Goal: Task Accomplishment & Management: Use online tool/utility

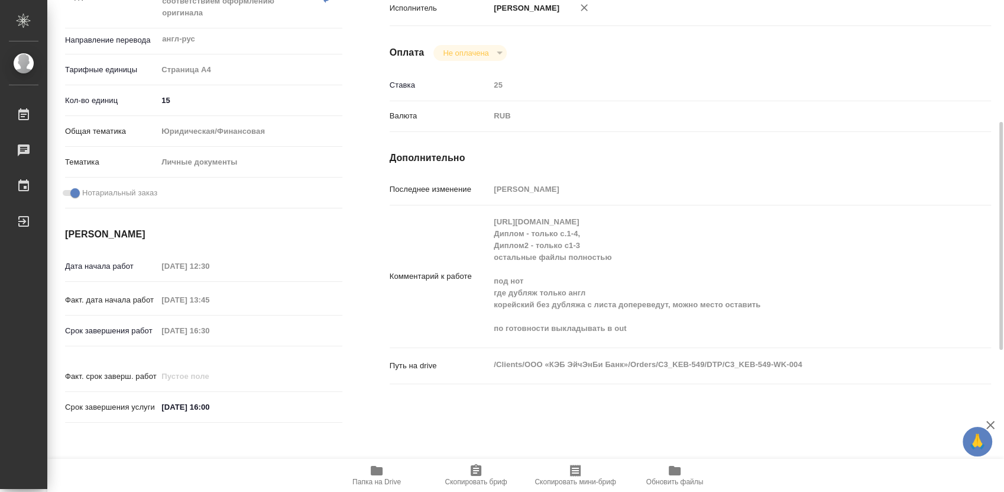
scroll to position [525, 0]
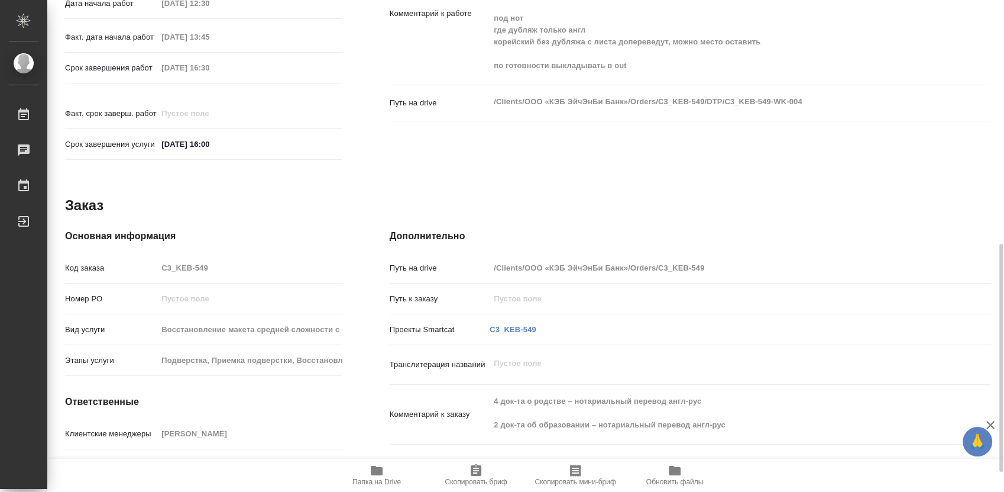
click at [377, 474] on icon "button" at bounding box center [377, 470] width 12 height 9
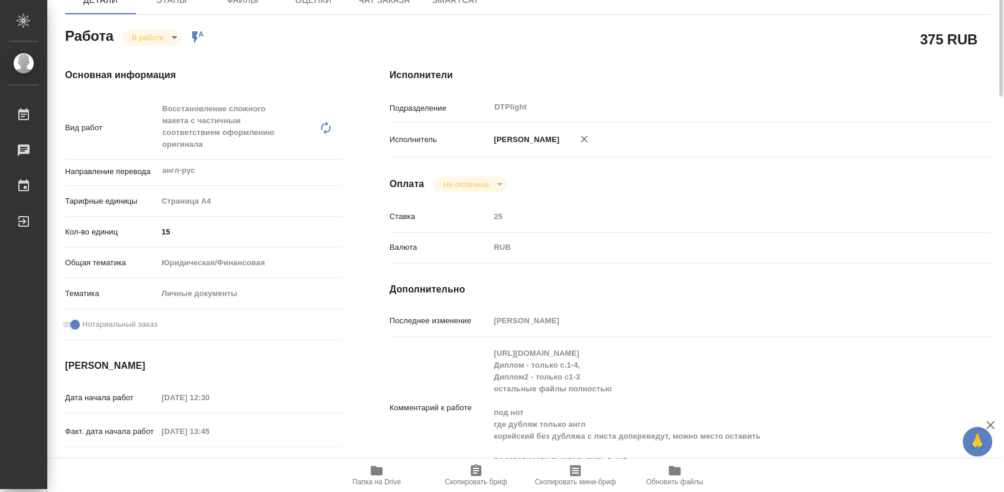
scroll to position [0, 0]
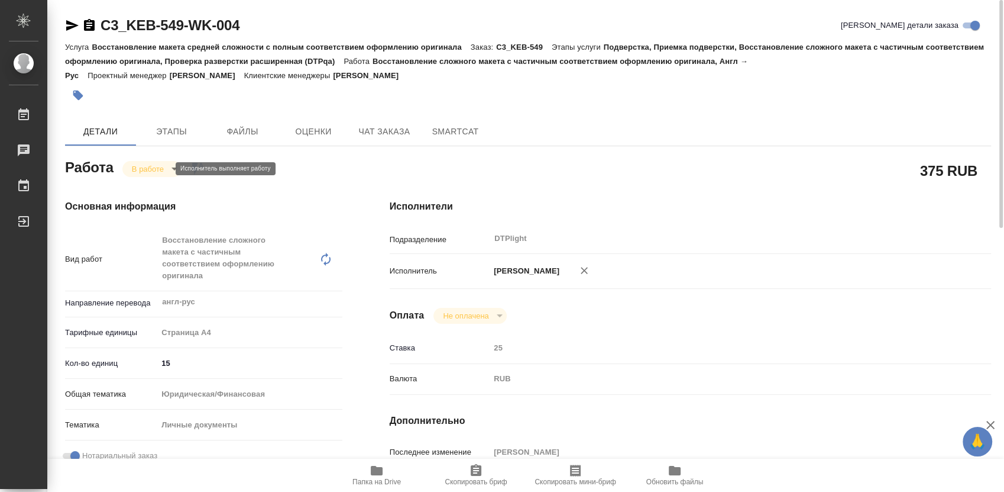
click at [150, 169] on body "🙏 .cls-1 fill:#fff; AWATERA Работы 0 Чаты График Выйти C3_KEB-549-WK-004 Кратко…" at bounding box center [502, 246] width 1004 height 492
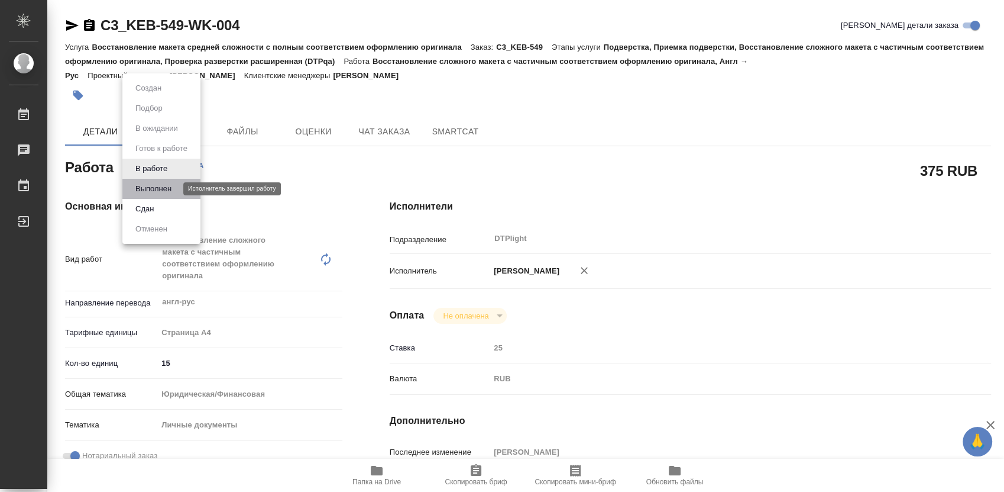
click at [159, 190] on button "Выполнен" at bounding box center [153, 188] width 43 height 13
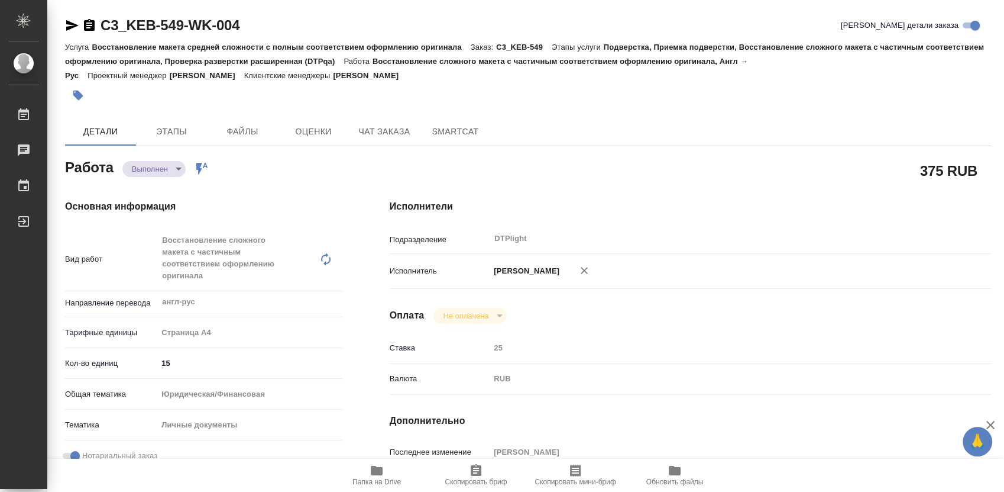
type textarea "x"
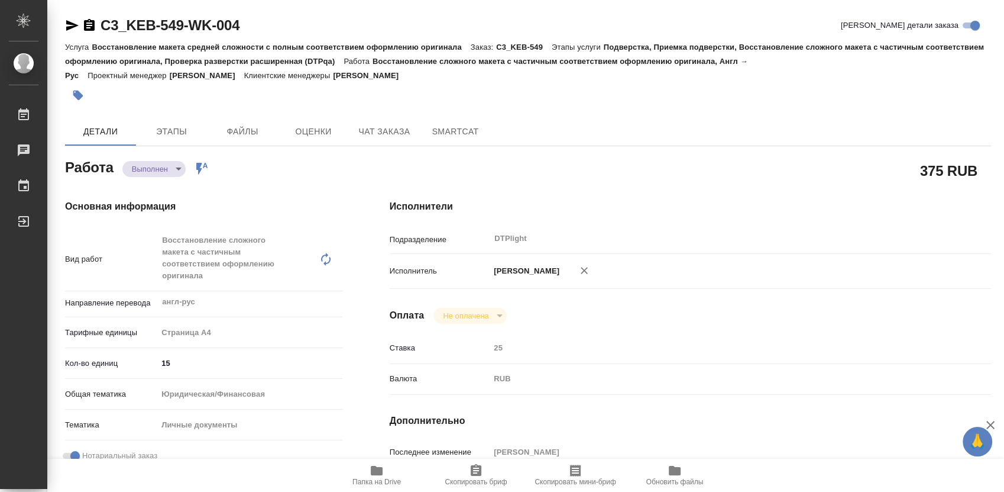
type textarea "x"
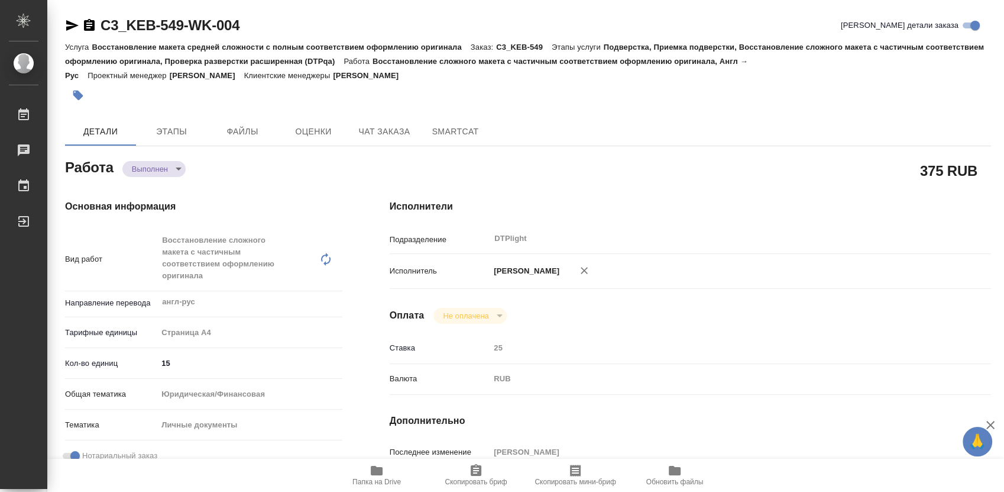
type textarea "x"
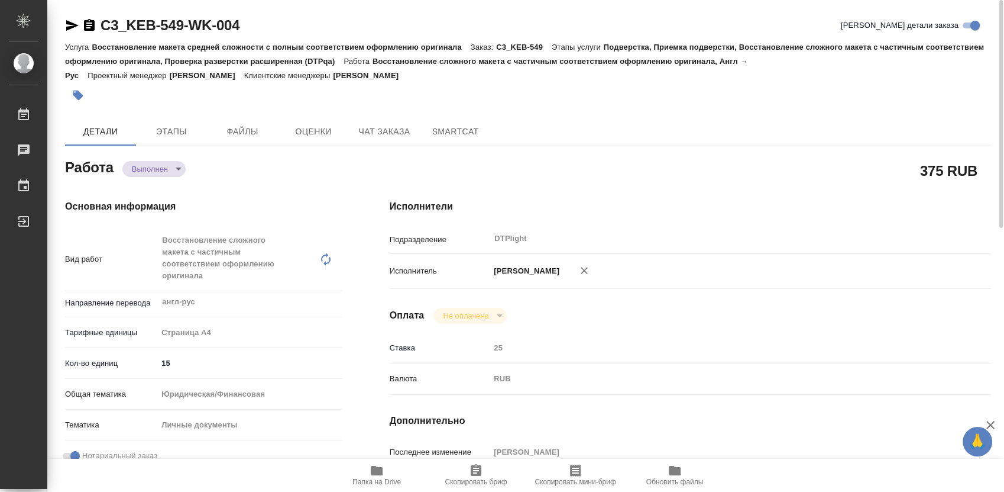
type textarea "x"
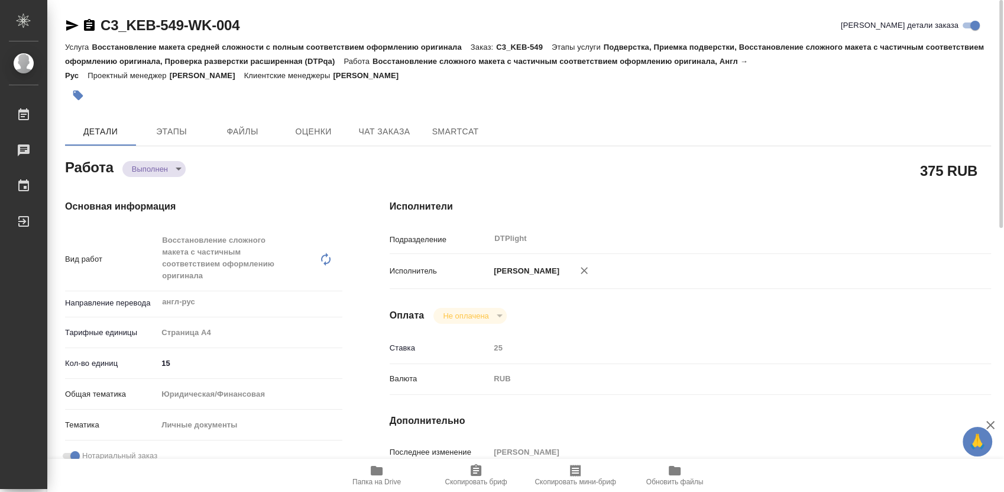
type textarea "x"
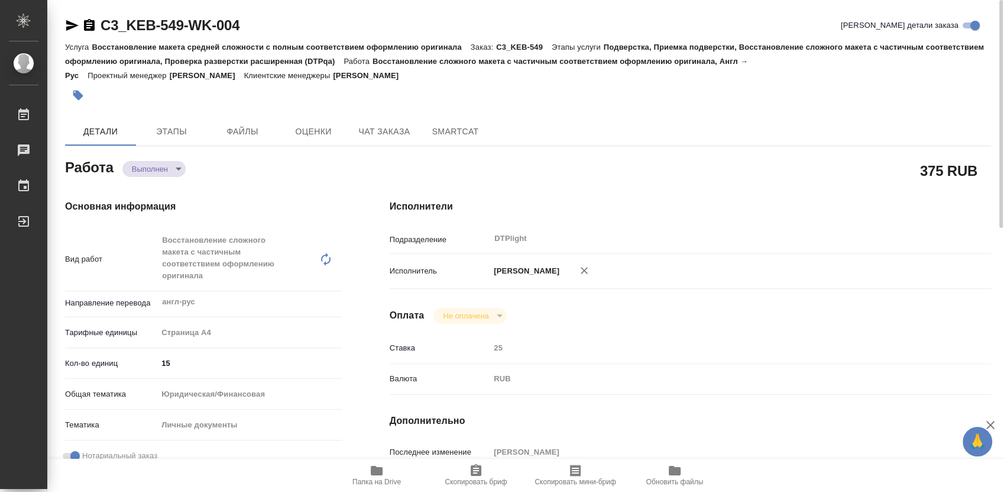
type textarea "x"
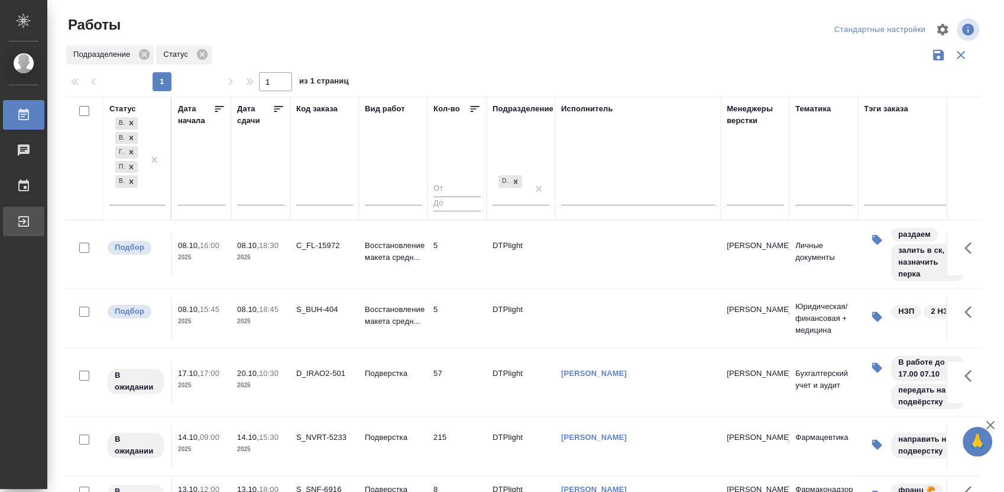
click at [24, 221] on div "Выйти" at bounding box center [9, 221] width 30 height 18
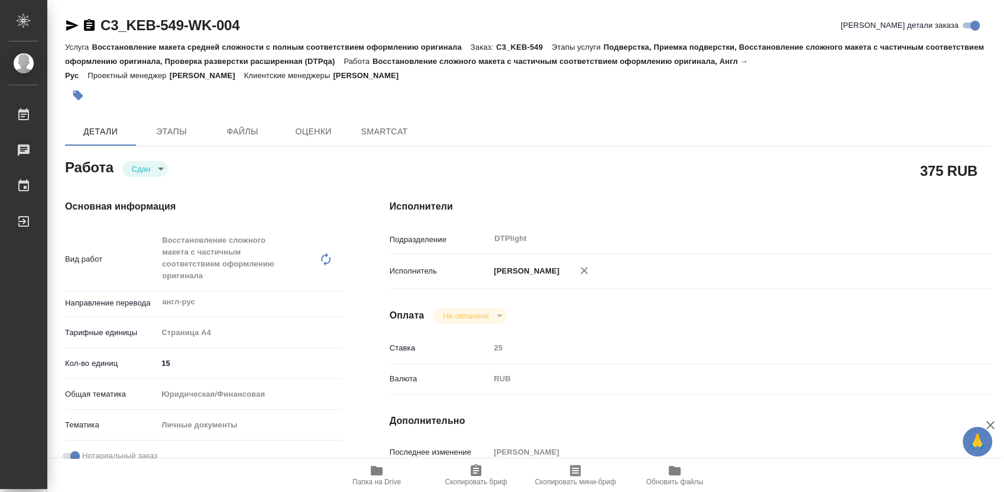
type textarea "x"
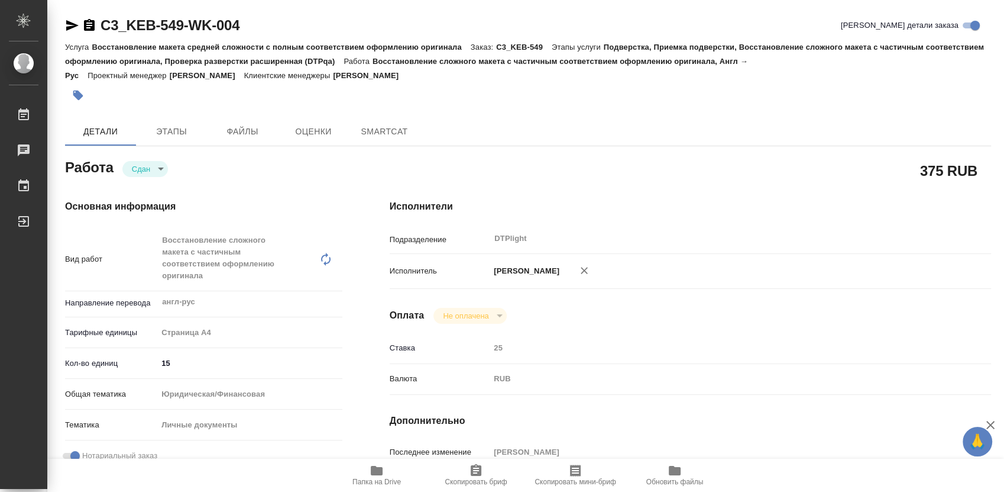
type textarea "x"
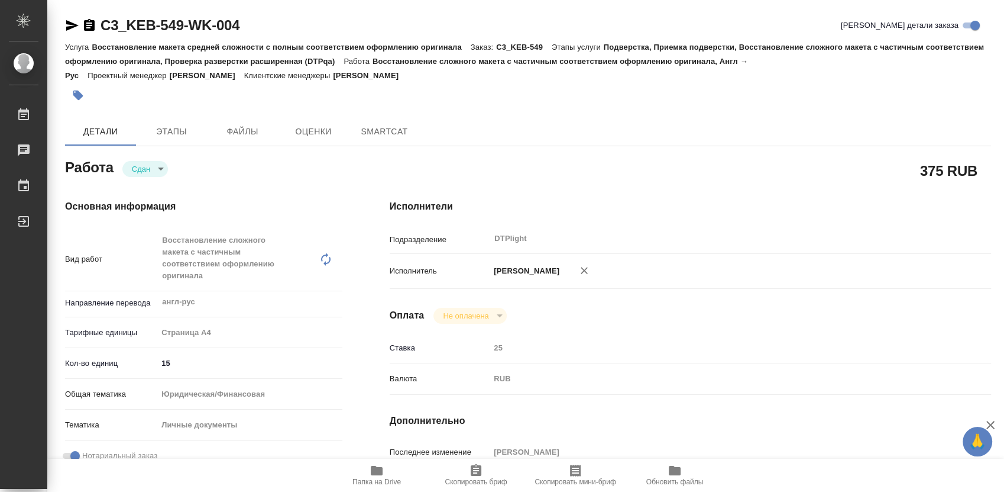
type textarea "x"
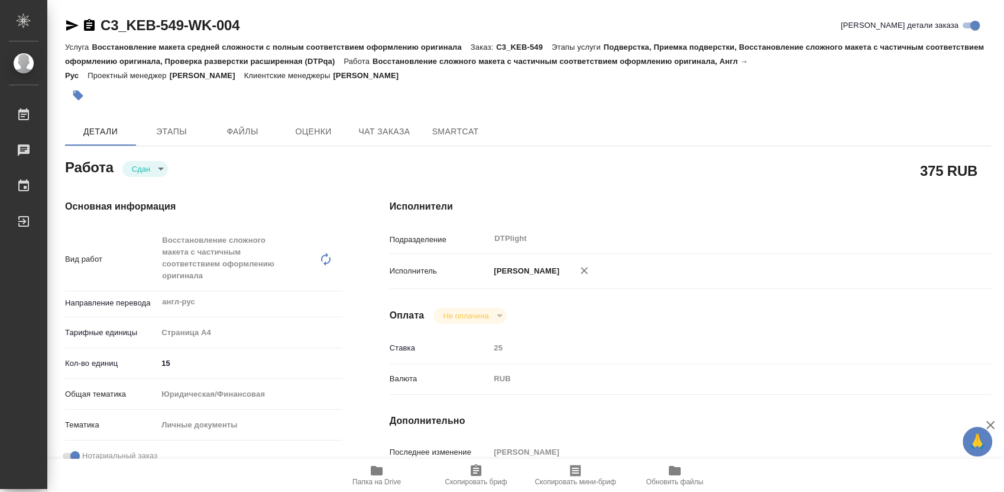
type textarea "x"
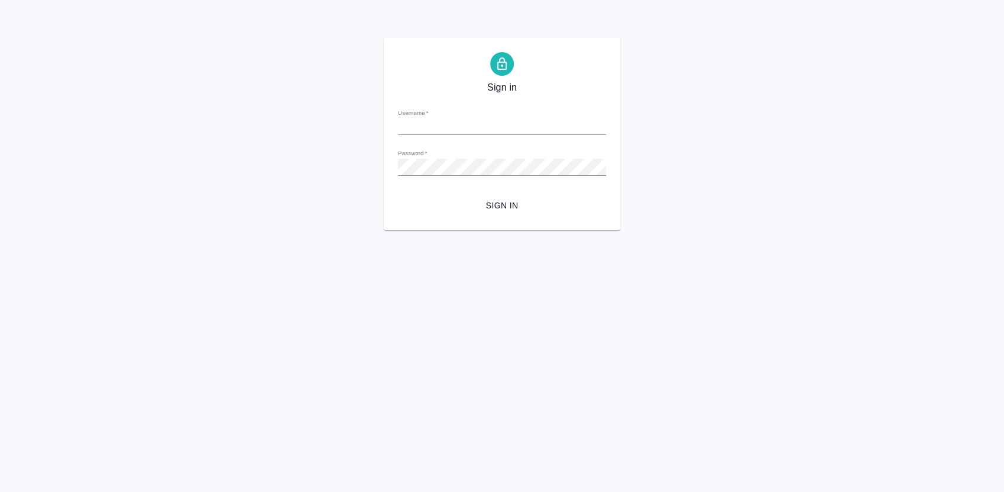
type input "[PERSON_NAME][EMAIL_ADDRESS][DOMAIN_NAME]"
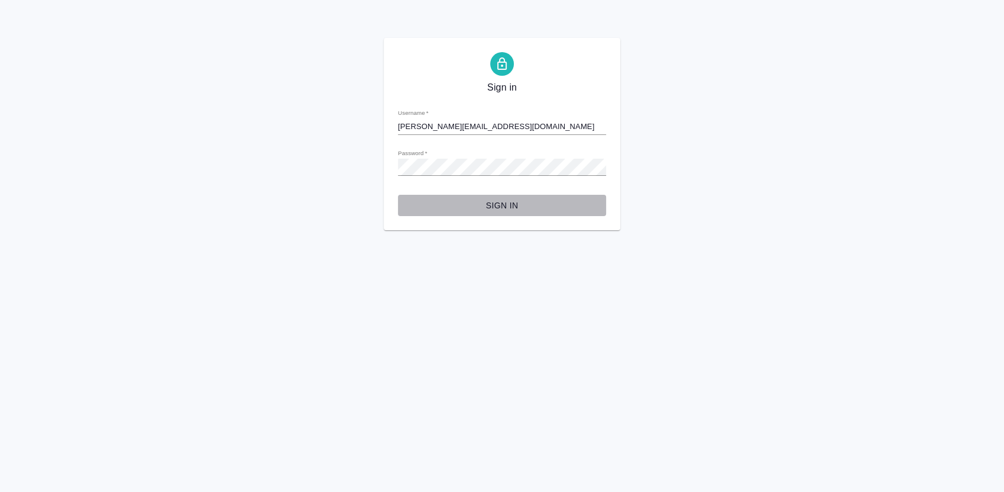
click at [496, 202] on span "Sign in" at bounding box center [502, 205] width 189 height 15
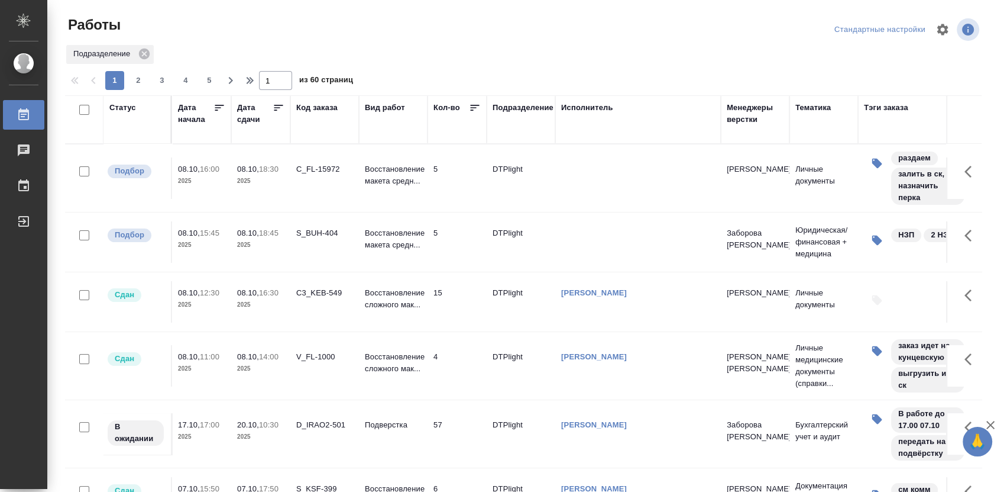
drag, startPoint x: 130, startPoint y: 108, endPoint x: 143, endPoint y: 96, distance: 17.2
click at [130, 108] on div "Статус" at bounding box center [122, 108] width 27 height 12
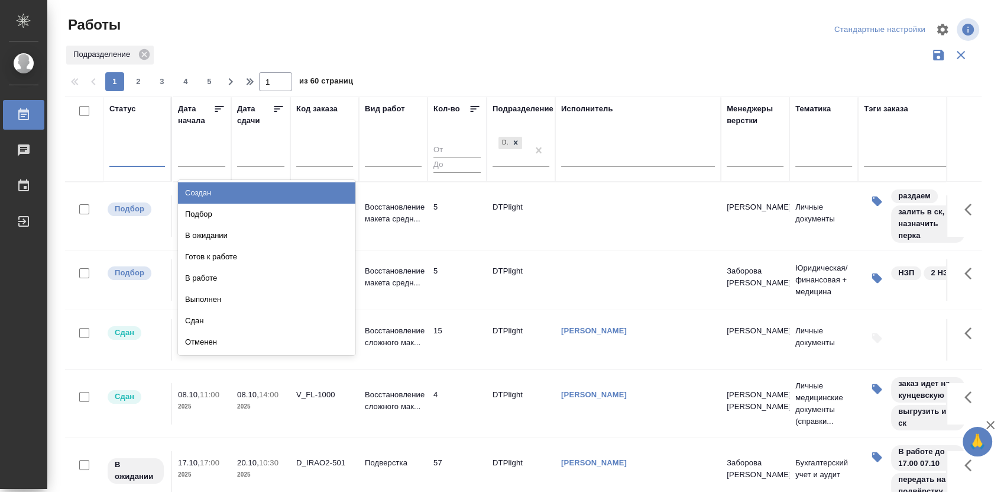
click at [141, 164] on div at bounding box center [137, 155] width 56 height 22
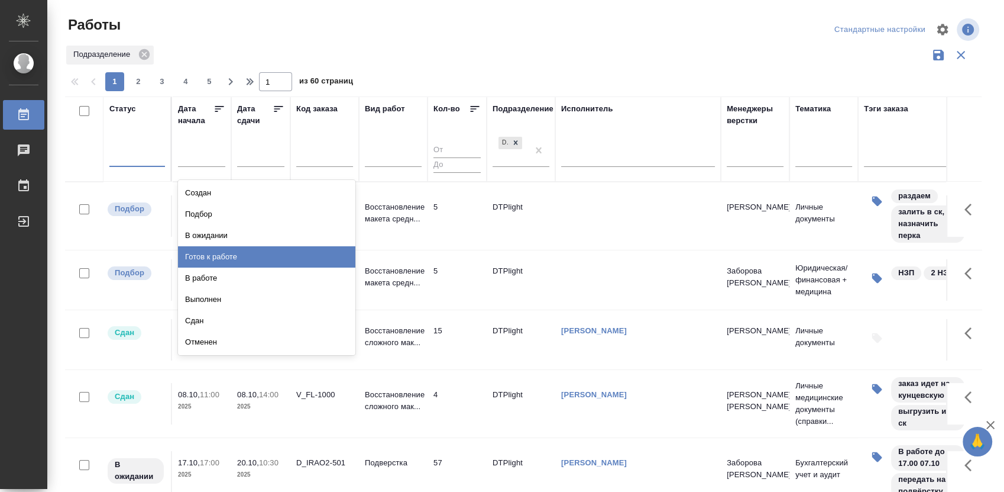
click at [216, 253] on div "Готов к работе" at bounding box center [266, 256] width 177 height 21
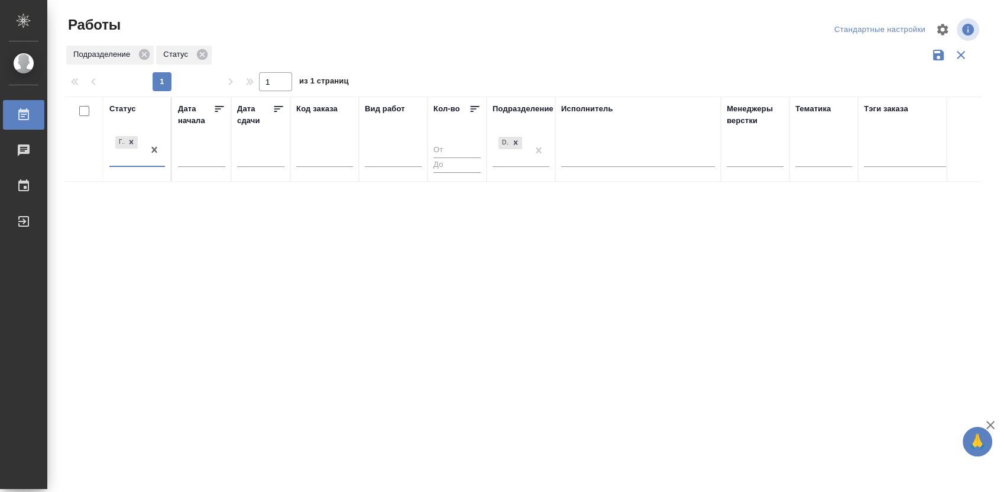
click at [132, 165] on div "Готов к работе" at bounding box center [126, 150] width 34 height 32
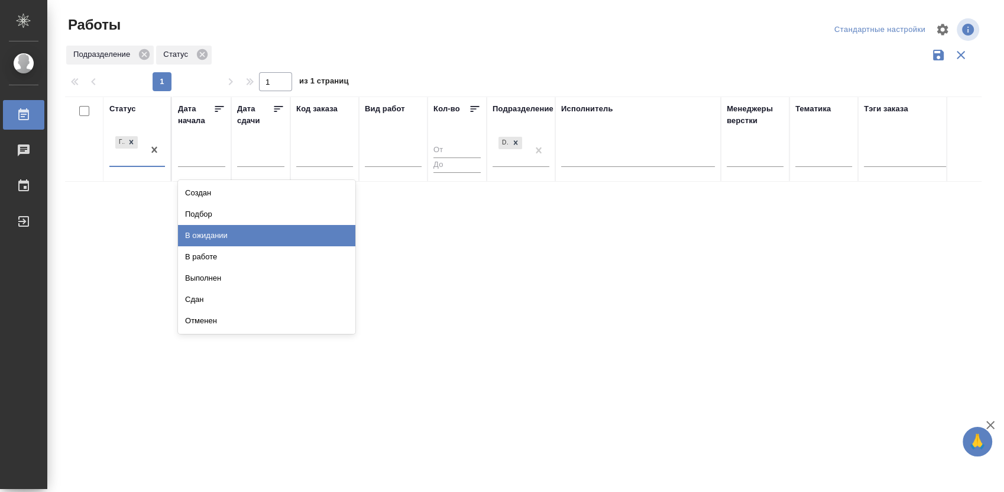
click at [209, 231] on div "В ожидании" at bounding box center [266, 235] width 177 height 21
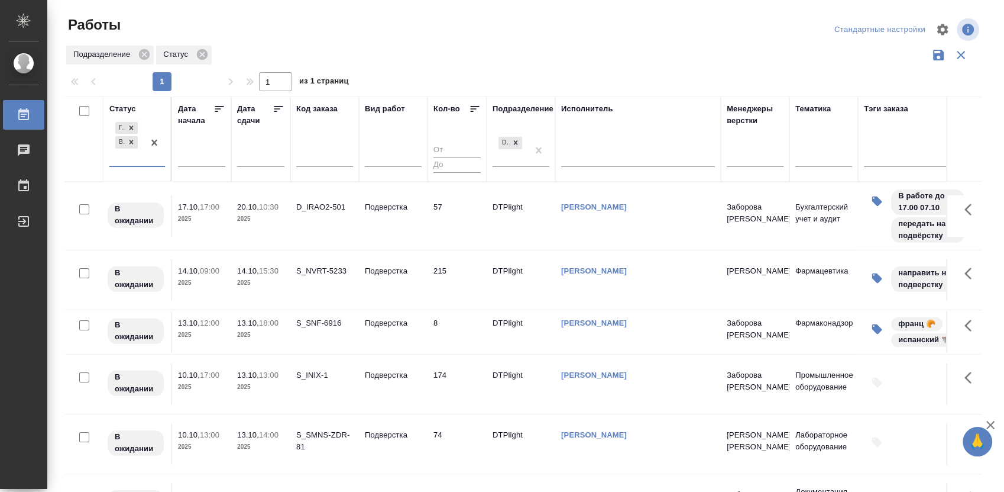
click at [135, 167] on div "option В ожидании, selected. 0 results available. Select is focused ,type to re…" at bounding box center [137, 147] width 56 height 56
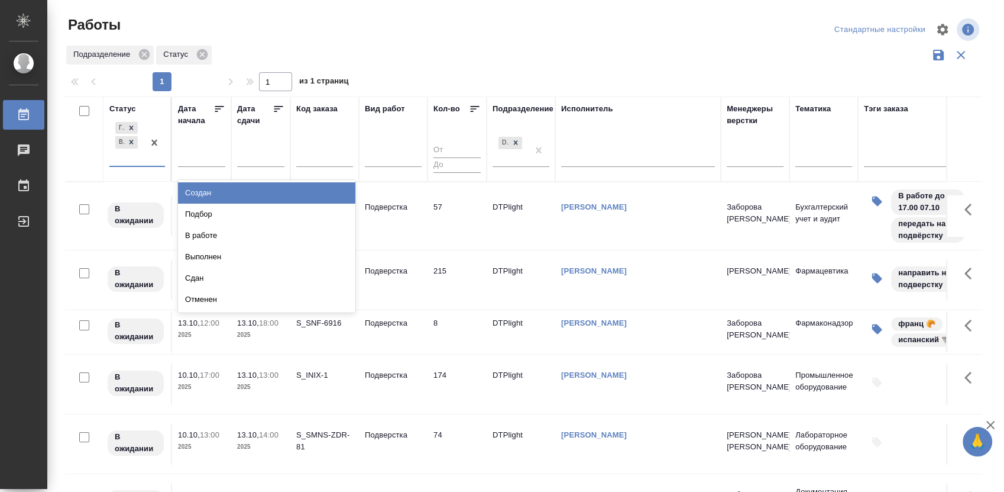
click at [141, 163] on div "Готов к работе В ожидании" at bounding box center [126, 142] width 34 height 46
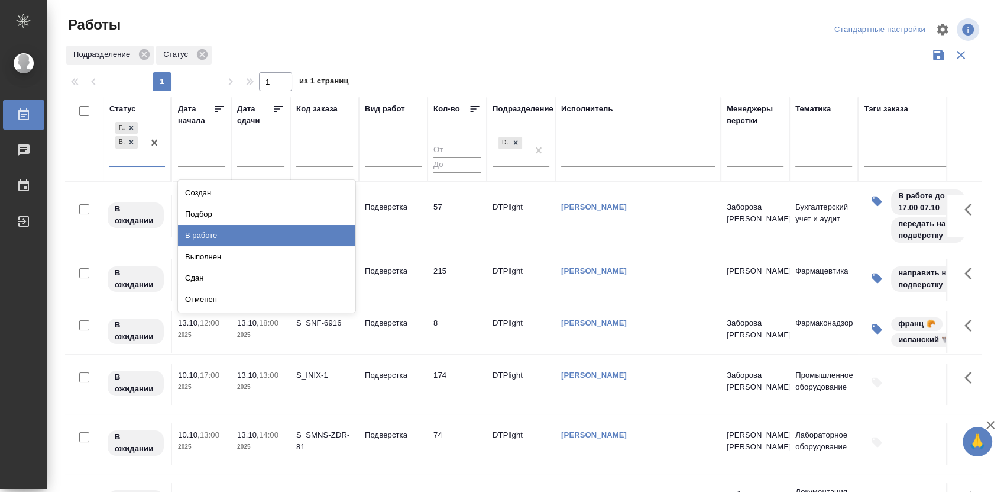
click at [204, 228] on div "В работе" at bounding box center [266, 235] width 177 height 21
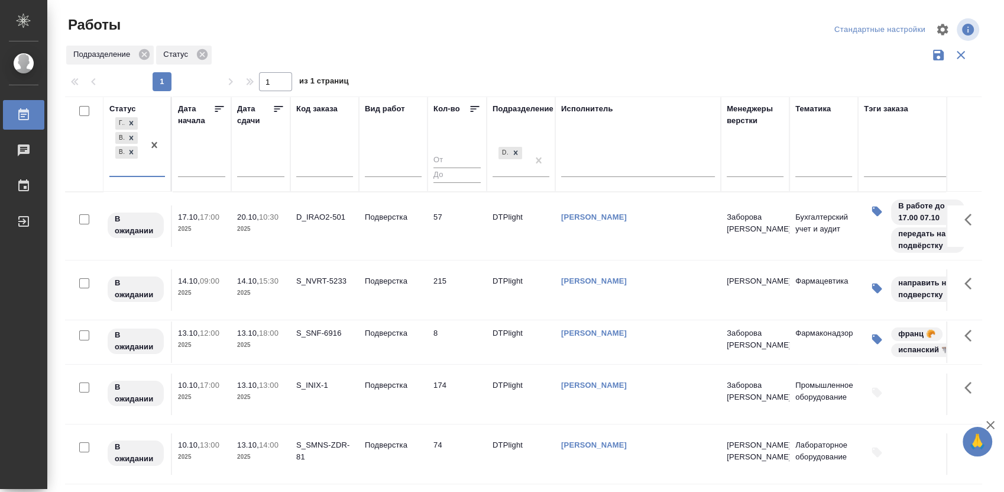
click at [134, 173] on div "[PERSON_NAME] к работе В ожидании В работе" at bounding box center [126, 145] width 34 height 61
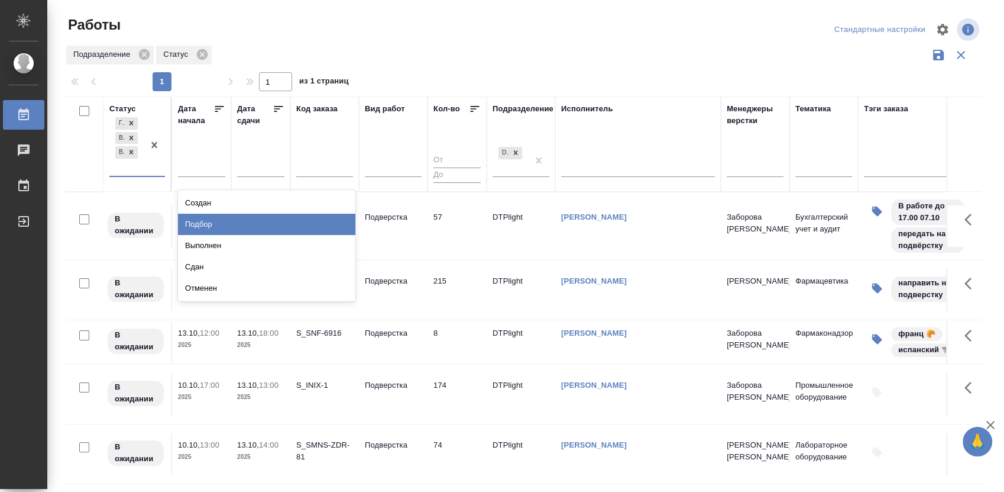
click at [215, 222] on div "Подбор" at bounding box center [266, 224] width 177 height 21
